Goal: Task Accomplishment & Management: Use online tool/utility

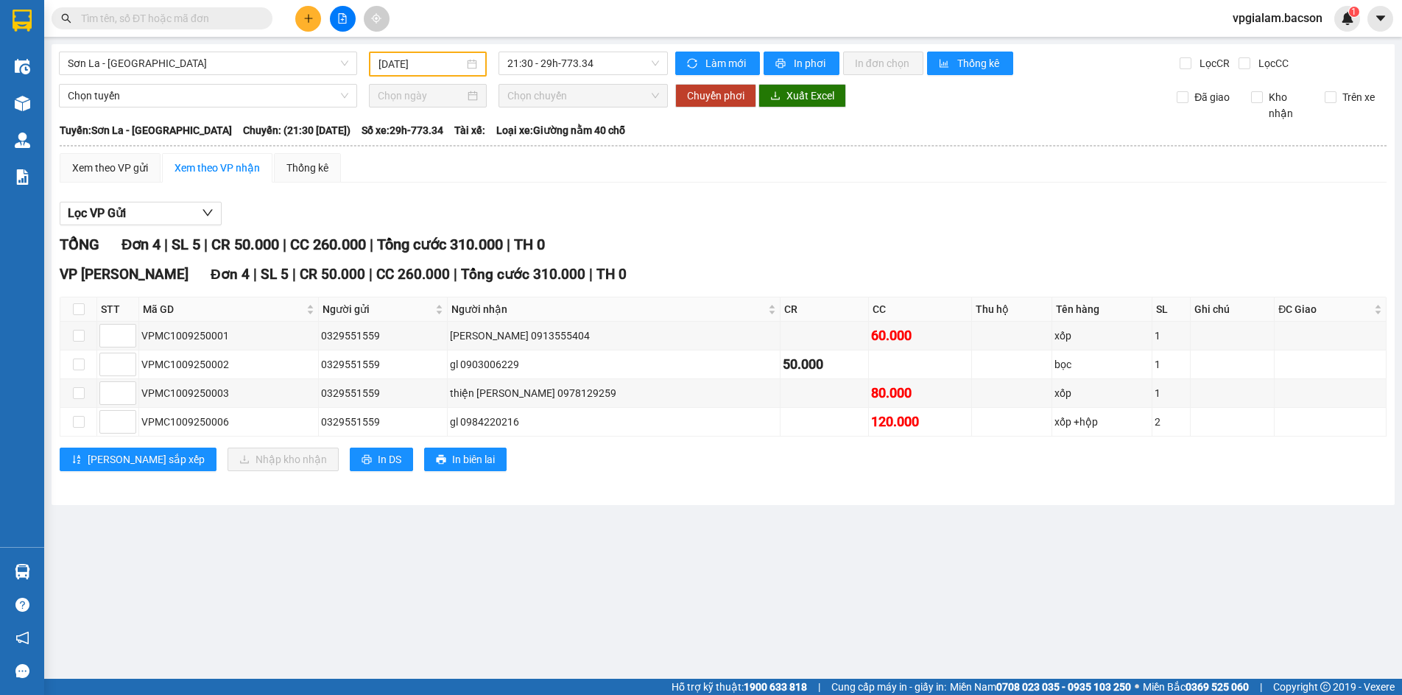
click at [341, 14] on icon "file-add" at bounding box center [343, 18] width 8 height 10
click at [462, 66] on input "[DATE]" at bounding box center [421, 64] width 85 height 16
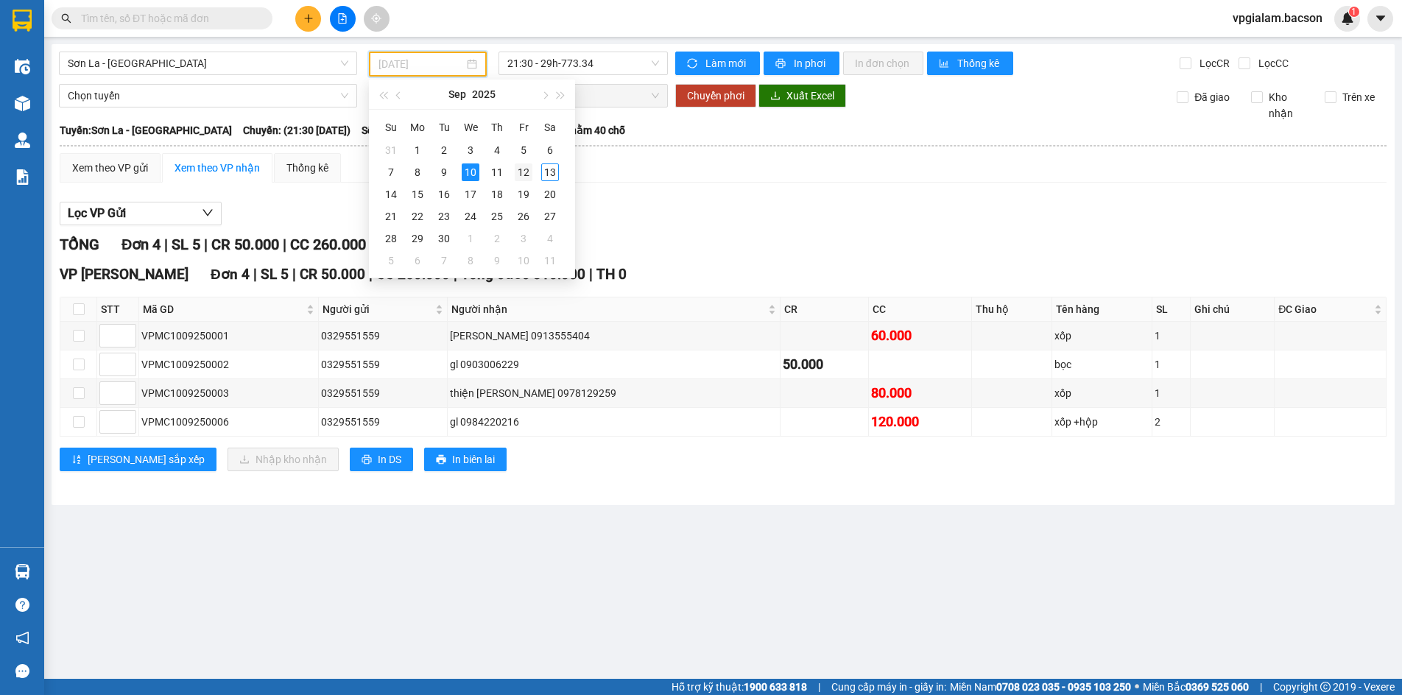
click at [527, 173] on div "12" at bounding box center [524, 173] width 18 height 18
type input "[DATE]"
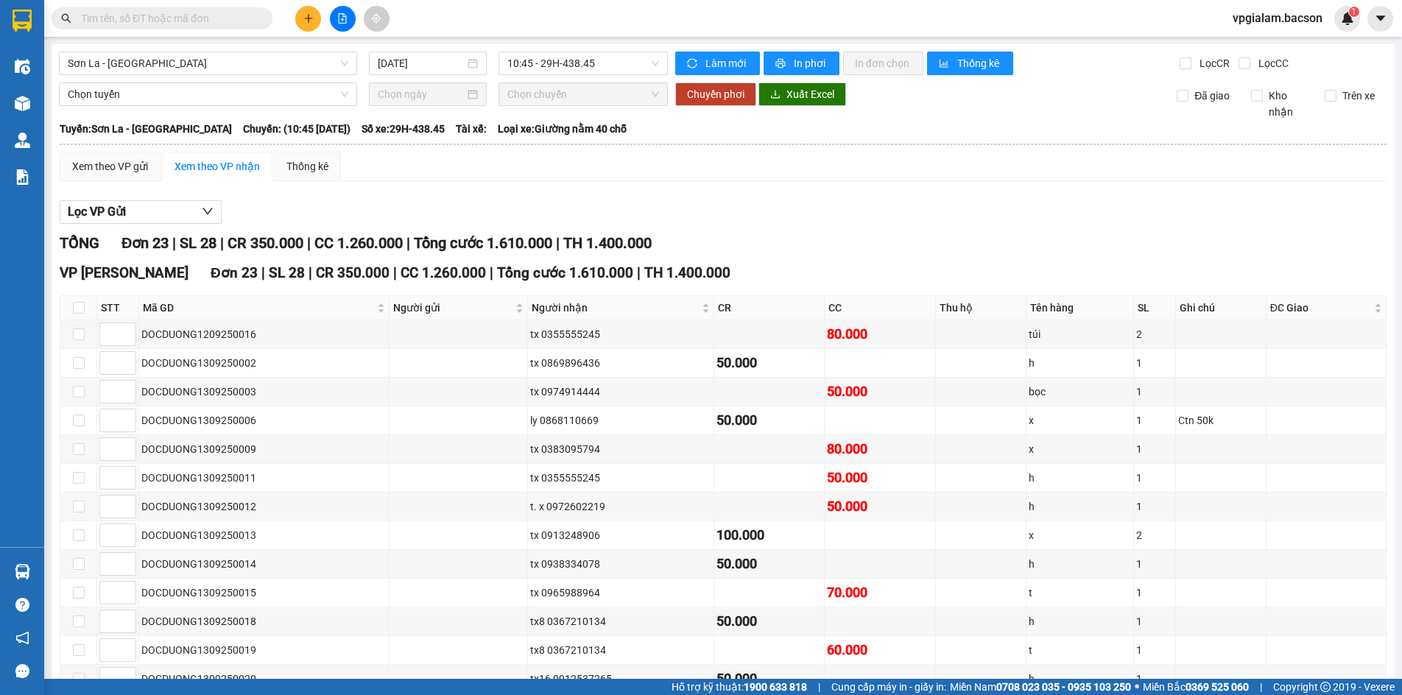
click at [656, 75] on div "[GEOGRAPHIC_DATA] [DATE] 10:45 - 29H-438.45 [PERSON_NAME] mới In phơi In [PERSO…" at bounding box center [723, 546] width 1343 height 1005
click at [650, 67] on span "10:45 - 29H-438.45" at bounding box center [583, 63] width 152 height 22
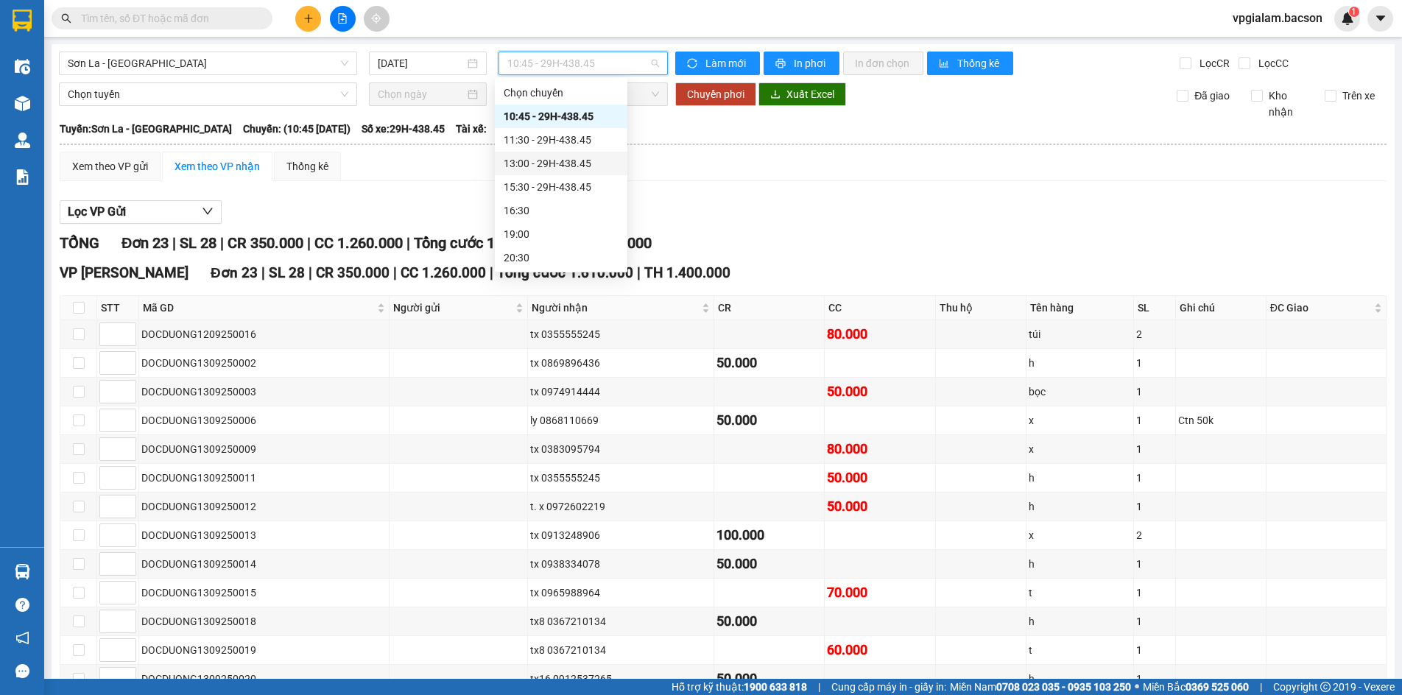
click at [572, 161] on div "13:00 - 29H-438.45" at bounding box center [561, 163] width 115 height 16
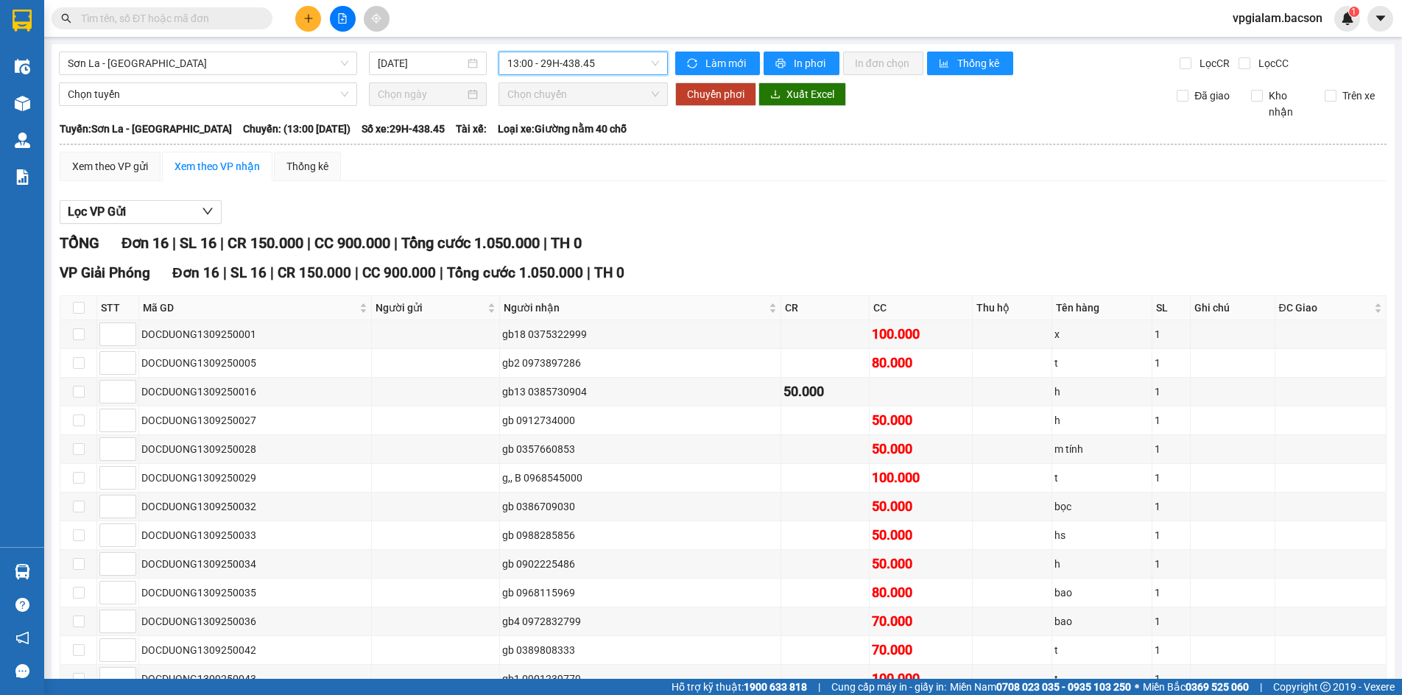
click at [651, 61] on span "13:00 - 29H-438.45" at bounding box center [583, 63] width 152 height 22
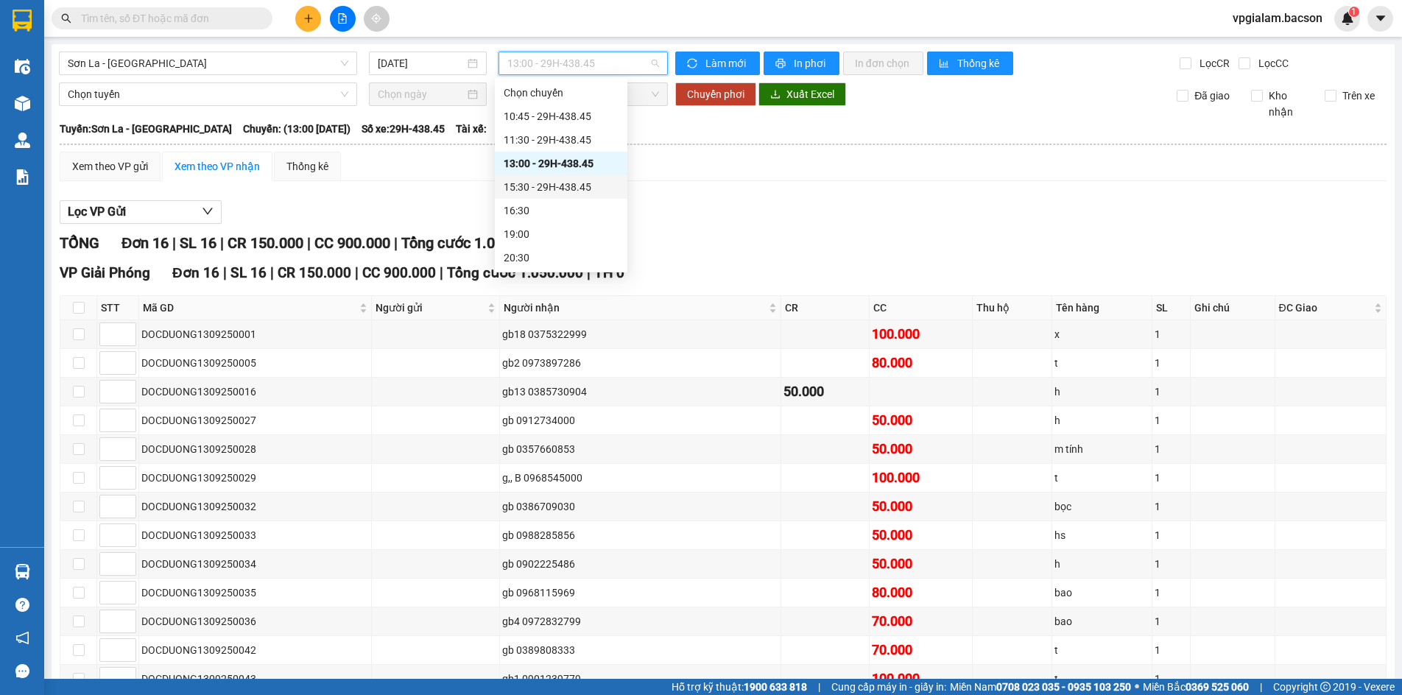
click at [578, 187] on div "15:30 - 29H-438.45" at bounding box center [561, 187] width 115 height 16
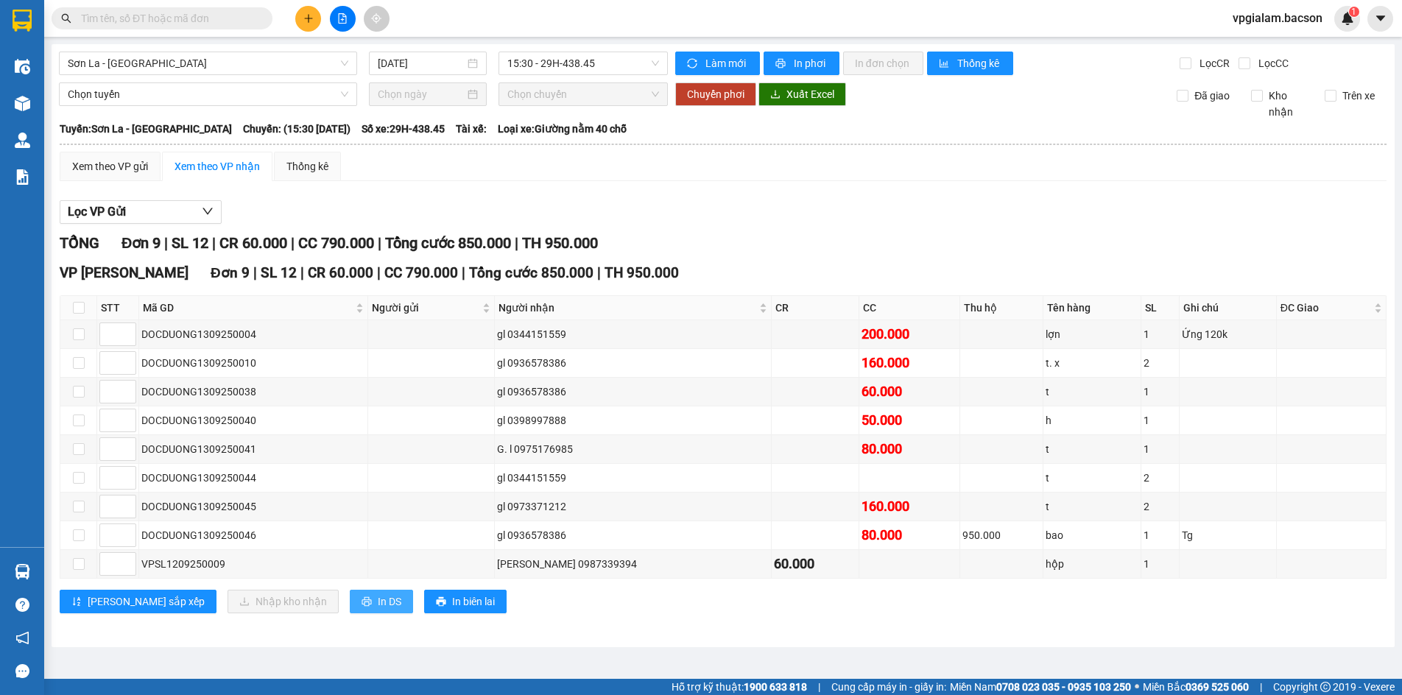
click at [378, 600] on span "In DS" at bounding box center [390, 602] width 24 height 16
drag, startPoint x: 1069, startPoint y: 594, endPoint x: 1033, endPoint y: 594, distance: 36.1
drag, startPoint x: 1033, startPoint y: 594, endPoint x: 722, endPoint y: 725, distance: 337.3
